Goal: Task Accomplishment & Management: Complete application form

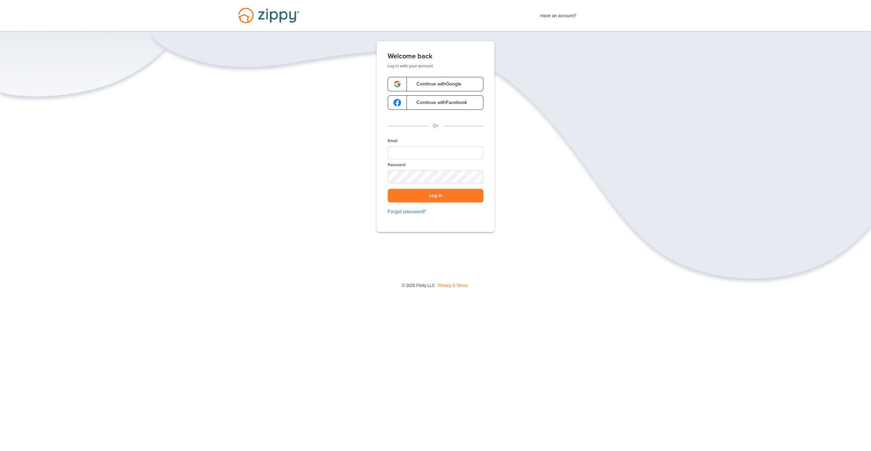
click at [431, 85] on span "Continue with Google" at bounding box center [436, 84] width 52 height 5
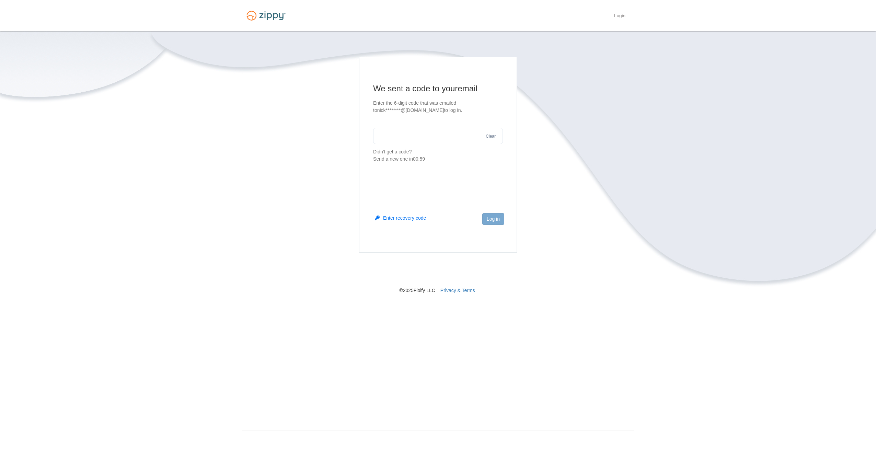
click at [437, 135] on input "text" at bounding box center [438, 136] width 130 height 16
click at [411, 216] on button "Enter recovery code" at bounding box center [400, 218] width 51 height 7
click at [423, 172] on input "text" at bounding box center [438, 168] width 130 height 16
click at [434, 171] on input "text" at bounding box center [438, 168] width 130 height 16
type input "******"
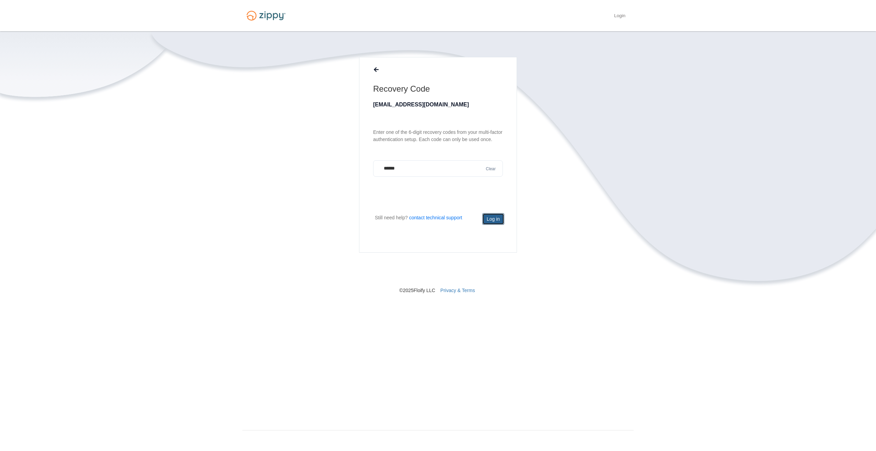
click at [498, 222] on button "Log in" at bounding box center [493, 219] width 22 height 12
click at [488, 169] on button "Clear" at bounding box center [491, 169] width 14 height 7
click at [410, 172] on input "text" at bounding box center [438, 168] width 130 height 16
click at [374, 70] on icon at bounding box center [376, 69] width 5 height 5
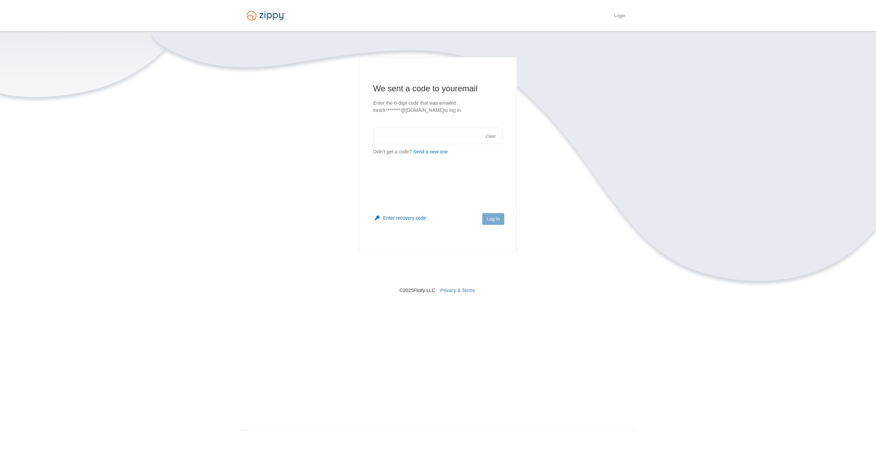
click at [432, 153] on button "Send a new one" at bounding box center [430, 151] width 35 height 7
click at [446, 139] on input "text" at bounding box center [438, 136] width 130 height 16
type input "******"
click at [494, 214] on button "Log in" at bounding box center [493, 219] width 22 height 12
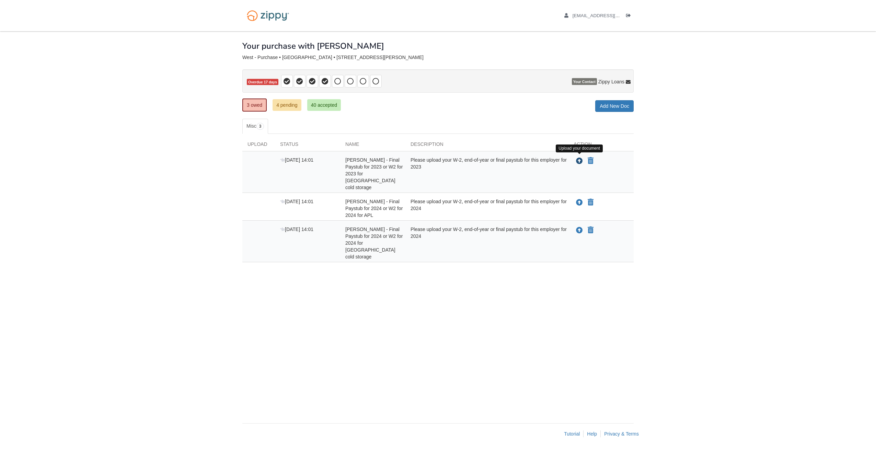
click at [578, 159] on icon "Upload Megen West - Final Paystub for 2023 or W2 for 2023 for United States col…" at bounding box center [579, 161] width 7 height 7
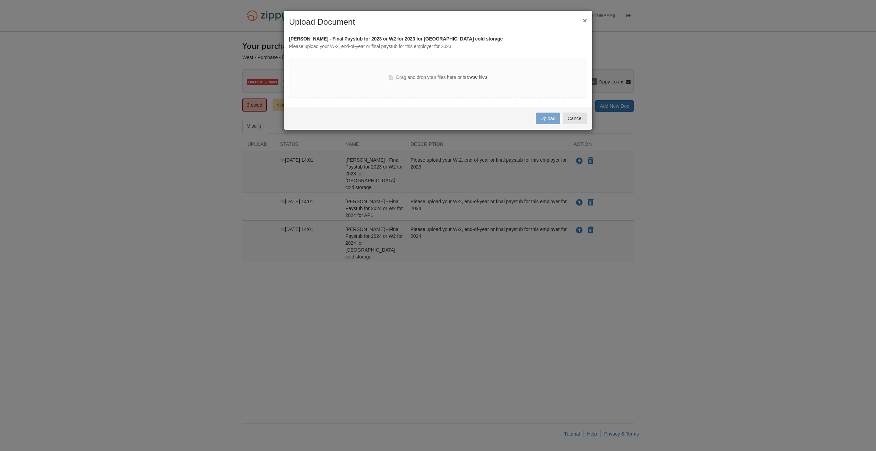
click at [479, 76] on label "browse files" at bounding box center [475, 77] width 24 height 8
click at [0, 0] on input "browse files" at bounding box center [0, 0] width 0 height 0
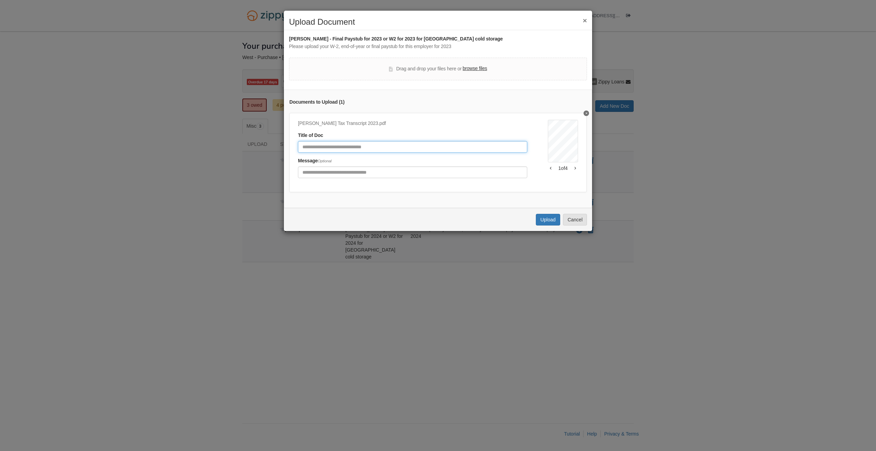
click at [344, 148] on input "Document Title" at bounding box center [412, 147] width 229 height 12
type input "**********"
click at [550, 230] on div "Uploading... Upload Cancel" at bounding box center [438, 219] width 308 height 23
click at [548, 226] on button "Upload" at bounding box center [548, 220] width 24 height 12
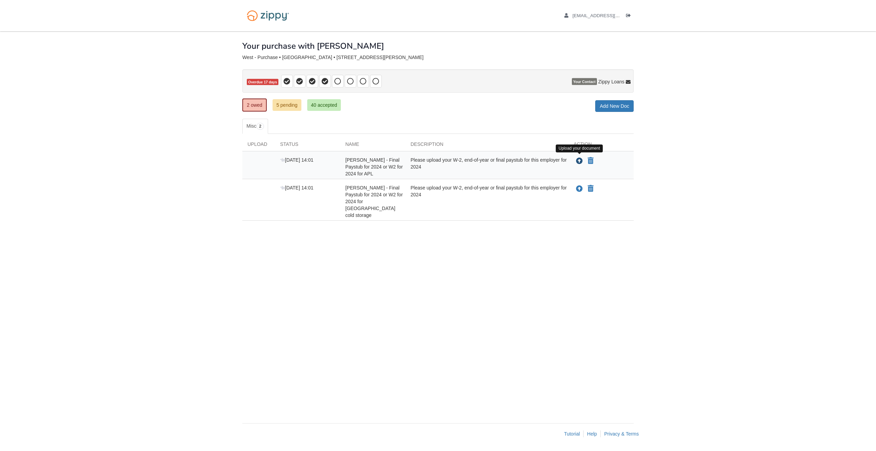
click at [580, 159] on icon "Upload Megen West - Final Paystub for 2024 or W2 for 2024 for APL" at bounding box center [579, 161] width 7 height 7
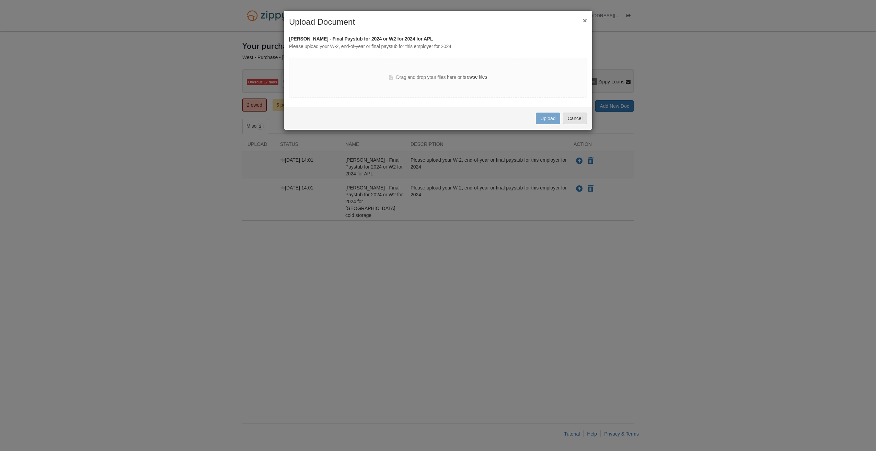
click at [484, 78] on label "browse files" at bounding box center [475, 77] width 24 height 8
click at [0, 0] on input "browse files" at bounding box center [0, 0] width 0 height 0
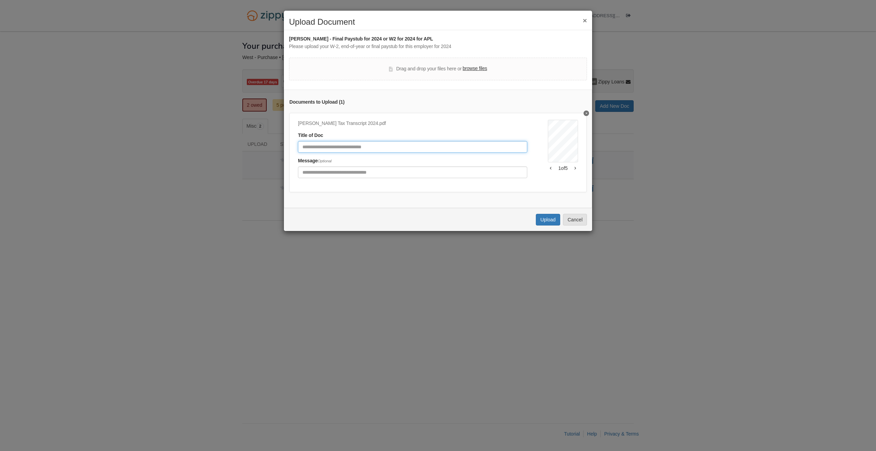
click at [437, 142] on input "Document Title" at bounding box center [412, 147] width 229 height 12
type input "**********"
click at [540, 225] on button "Upload" at bounding box center [548, 220] width 24 height 12
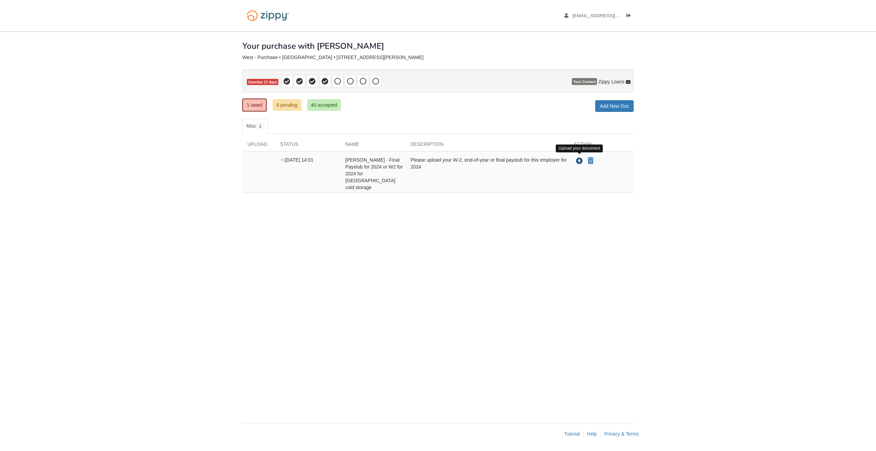
click at [577, 160] on icon "Upload Megen West - Final Paystub for 2024 or W2 for 2024 for United States col…" at bounding box center [579, 161] width 7 height 7
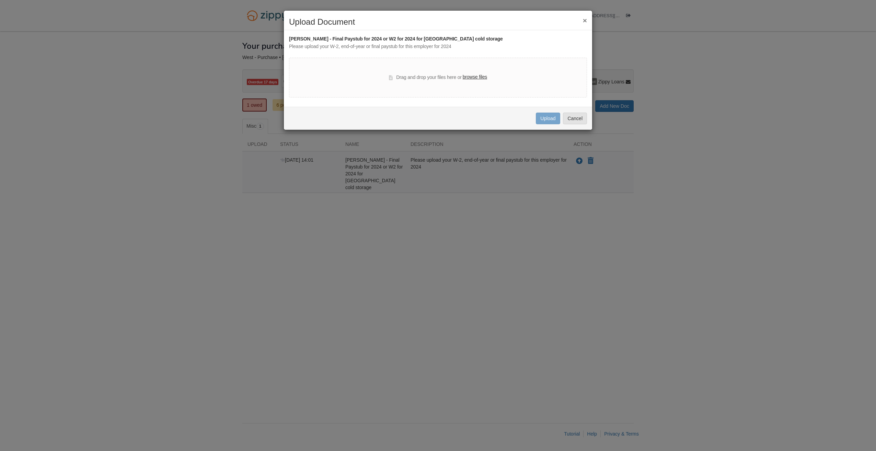
click at [462, 79] on div "Drag and drop your files here or browse files" at bounding box center [438, 77] width 98 height 8
click at [468, 77] on label "browse files" at bounding box center [475, 77] width 24 height 8
click at [0, 0] on input "browse files" at bounding box center [0, 0] width 0 height 0
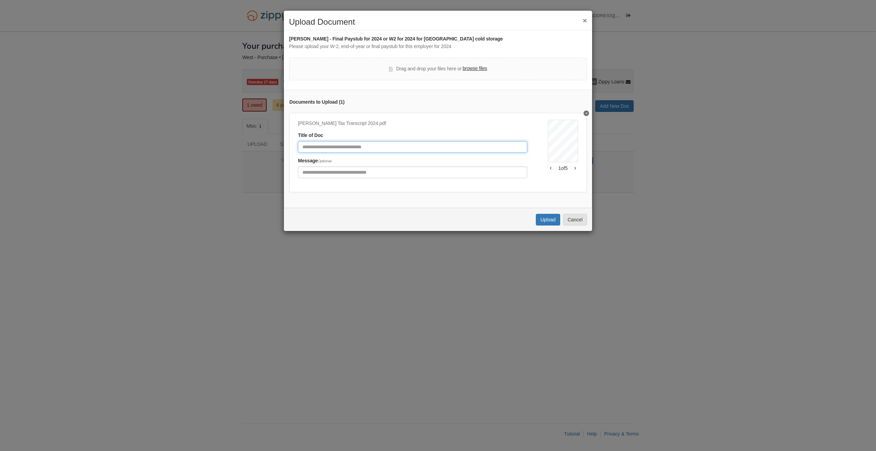
click at [393, 145] on input "Document Title" at bounding box center [412, 147] width 229 height 12
type input "**********"
click at [553, 225] on button "Upload" at bounding box center [548, 220] width 24 height 12
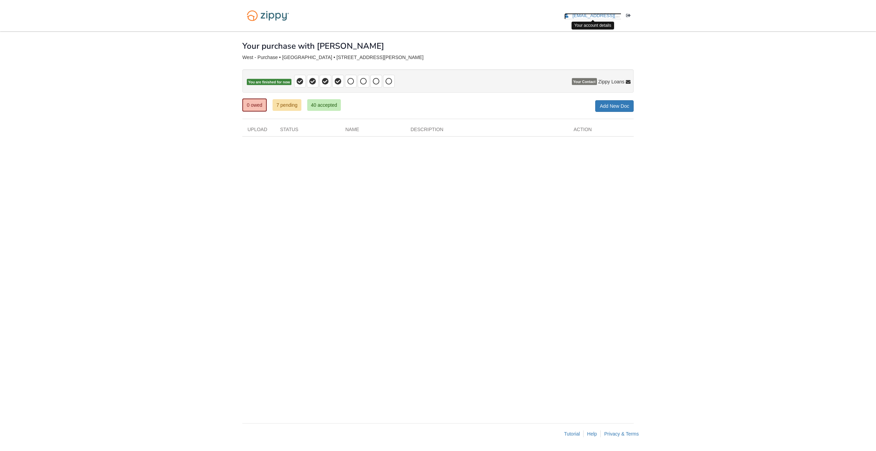
click at [594, 13] on span "[EMAIL_ADDRESS][DOMAIN_NAME]" at bounding box center [612, 15] width 79 height 5
